Goal: Find specific page/section: Find specific page/section

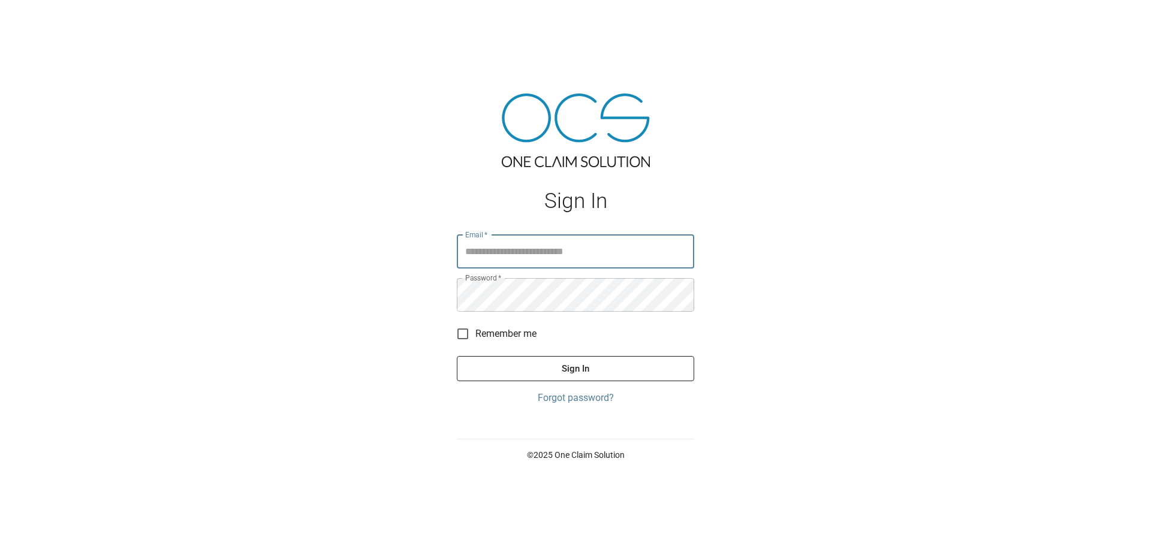
type input "**********"
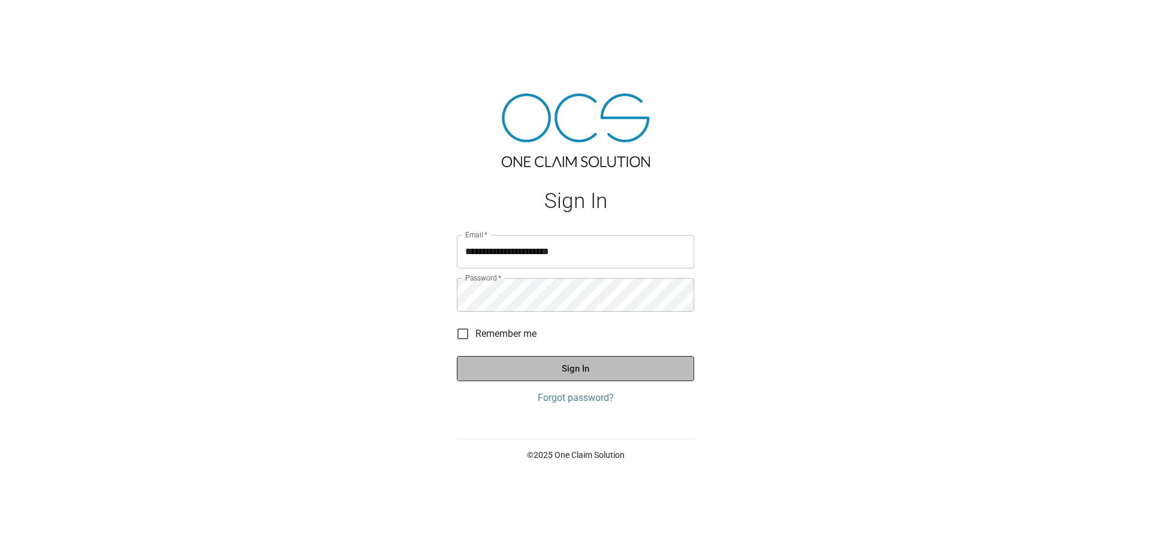
click at [554, 364] on button "Sign In" at bounding box center [575, 368] width 237 height 25
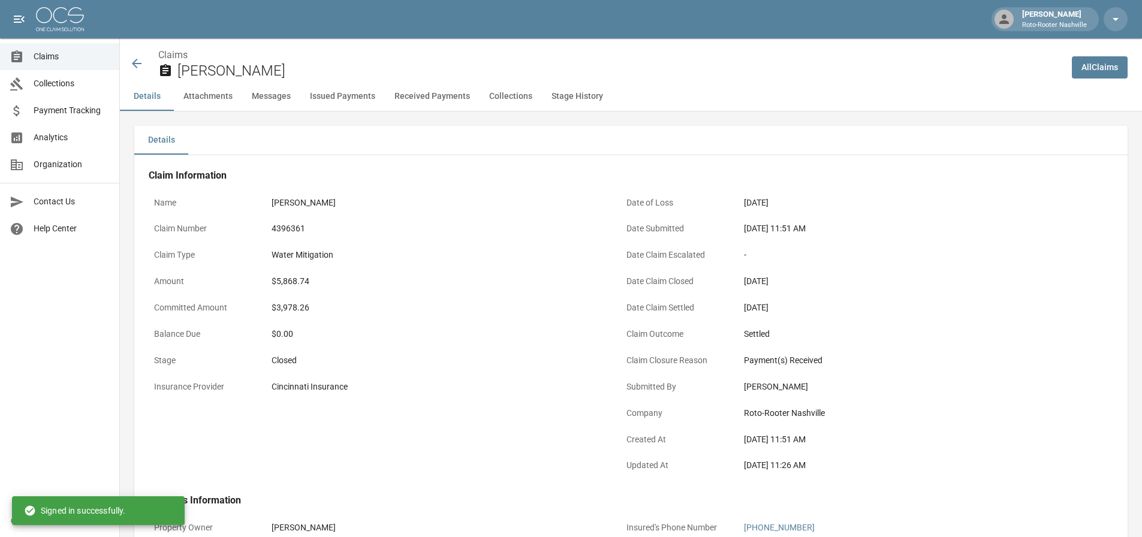
click at [63, 24] on img at bounding box center [60, 19] width 48 height 24
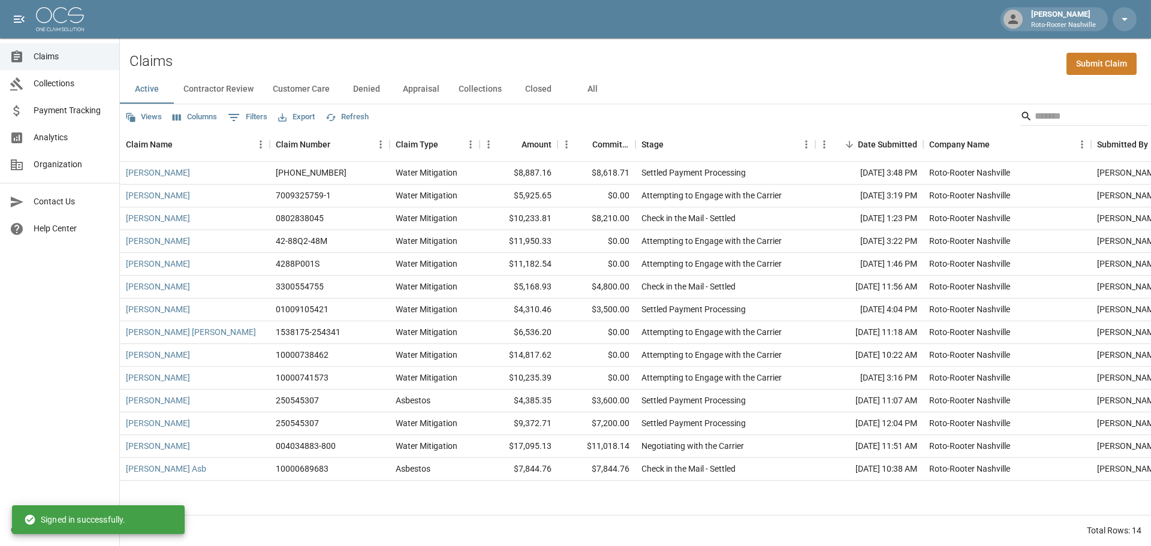
click at [14, 15] on icon "open drawer" at bounding box center [19, 19] width 14 height 14
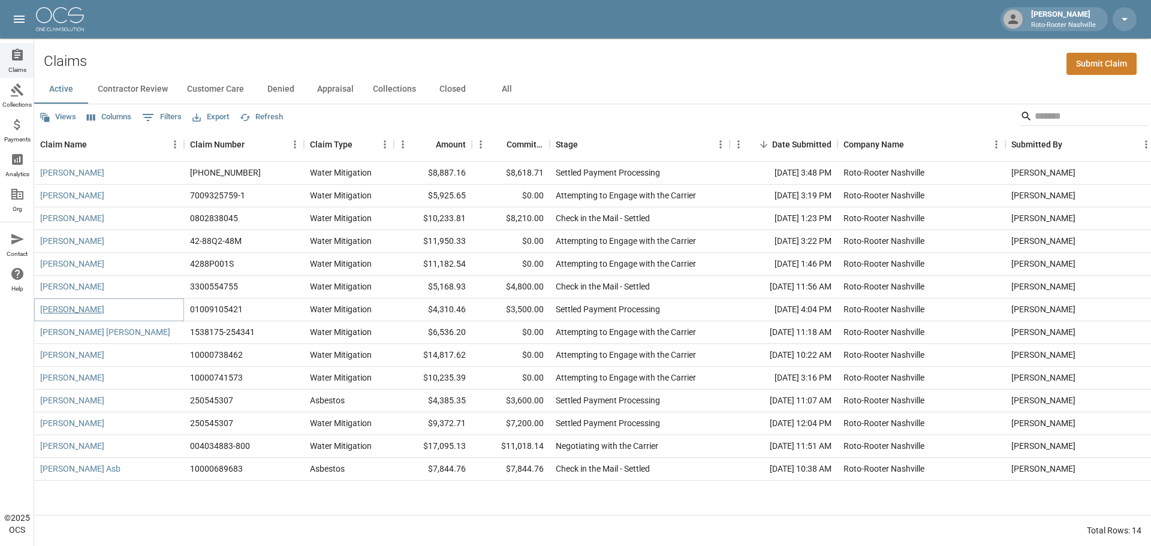
click at [98, 312] on link "[PERSON_NAME]" at bounding box center [72, 309] width 64 height 12
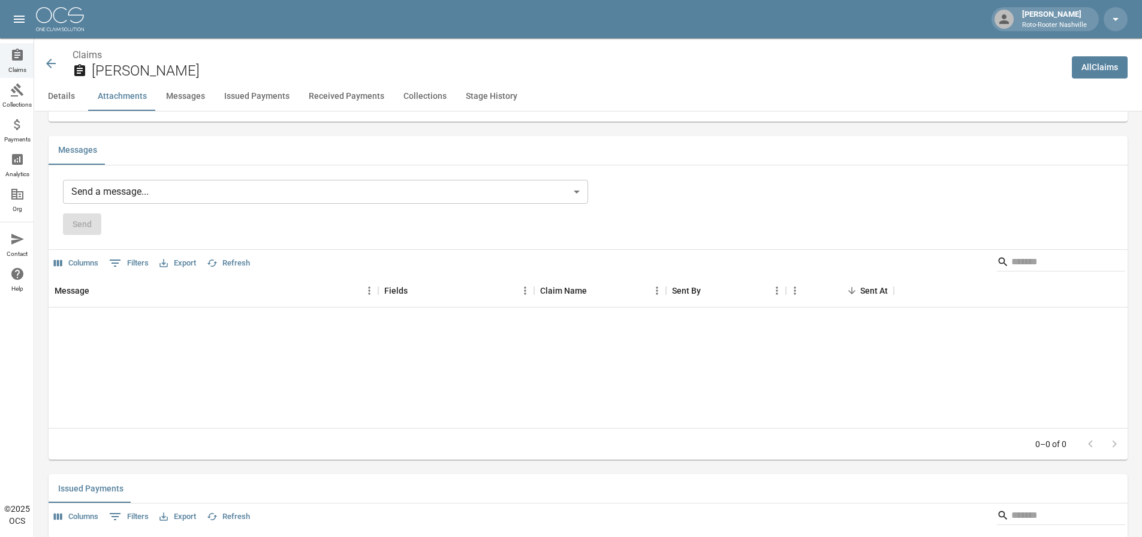
scroll to position [1079, 0]
